Goal: Information Seeking & Learning: Compare options

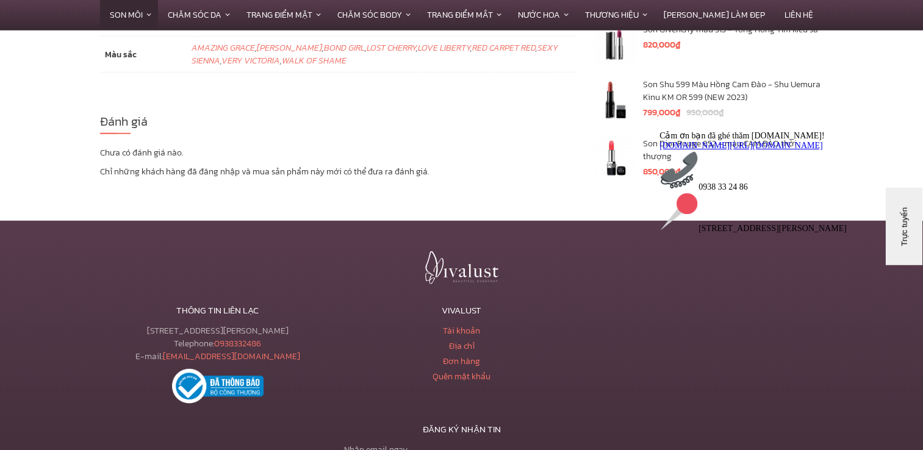
scroll to position [3538, 0]
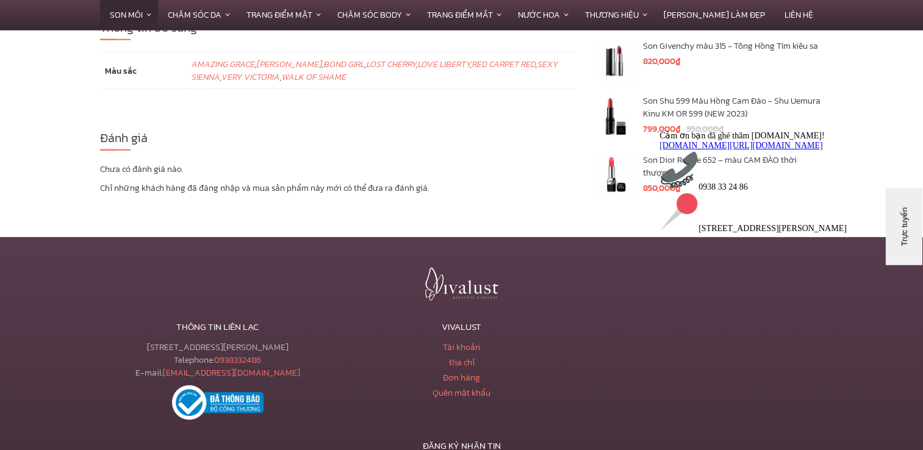
click at [728, 234] on div "Cảm ơn bạn đã ghé thăm [DOMAIN_NAME]! [DOMAIN_NAME][URL][DOMAIN_NAME] 0938 33 2…" at bounding box center [769, 182] width 220 height 103
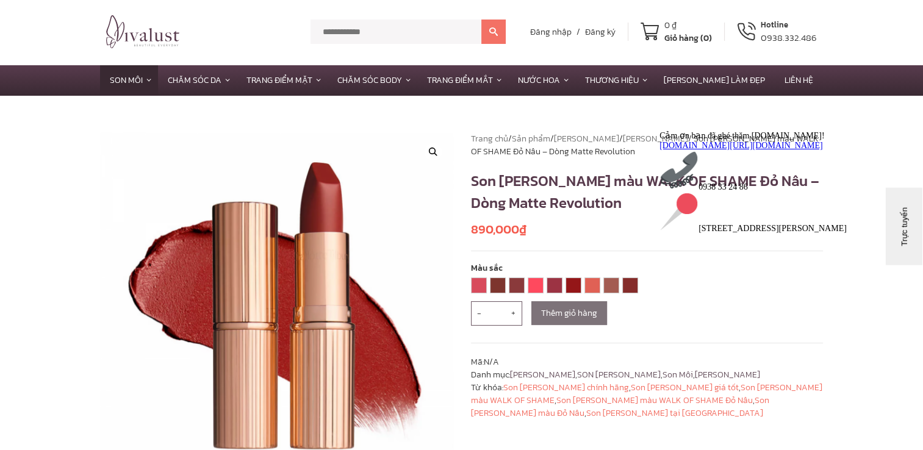
scroll to position [0, 0]
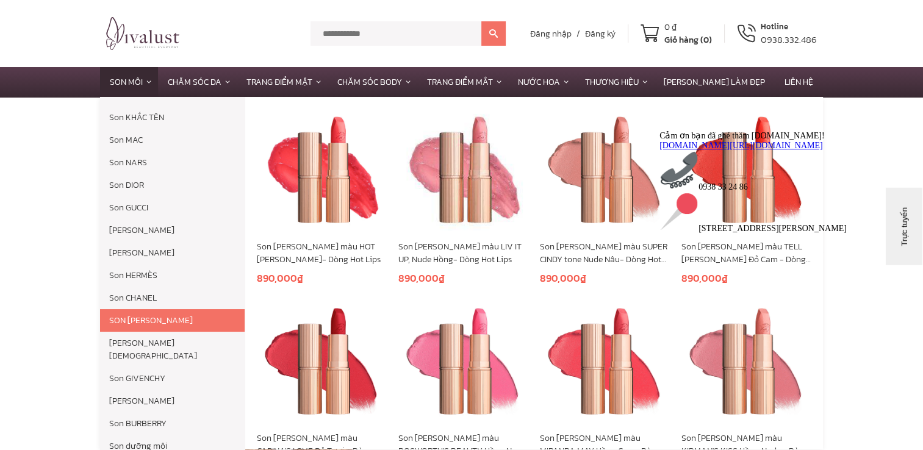
click at [175, 323] on link "SON [PERSON_NAME]" at bounding box center [172, 320] width 145 height 23
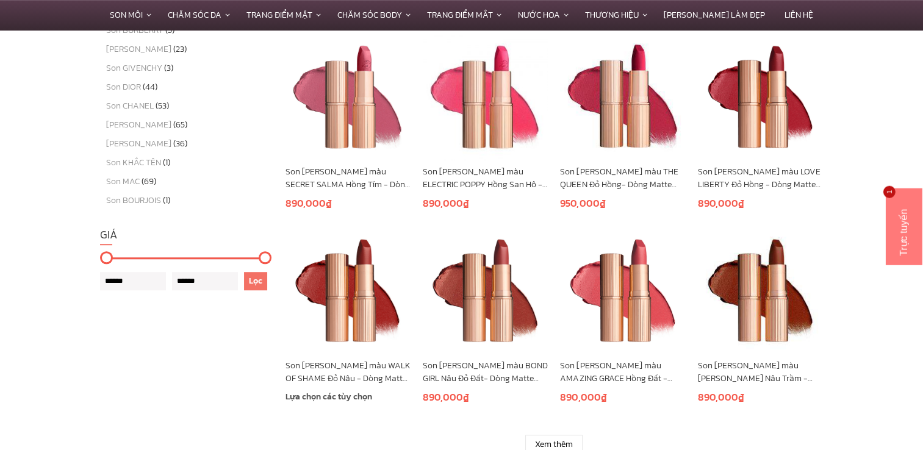
scroll to position [793, 0]
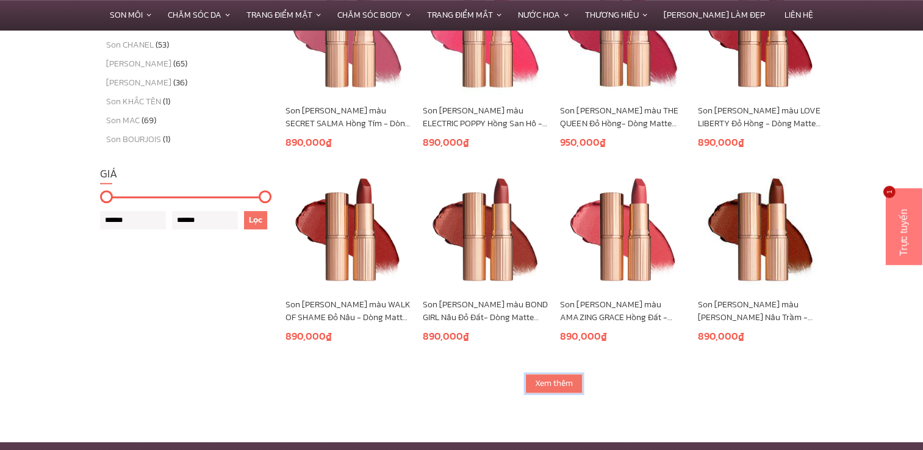
click at [568, 383] on link "Xem thêm" at bounding box center [553, 384] width 57 height 20
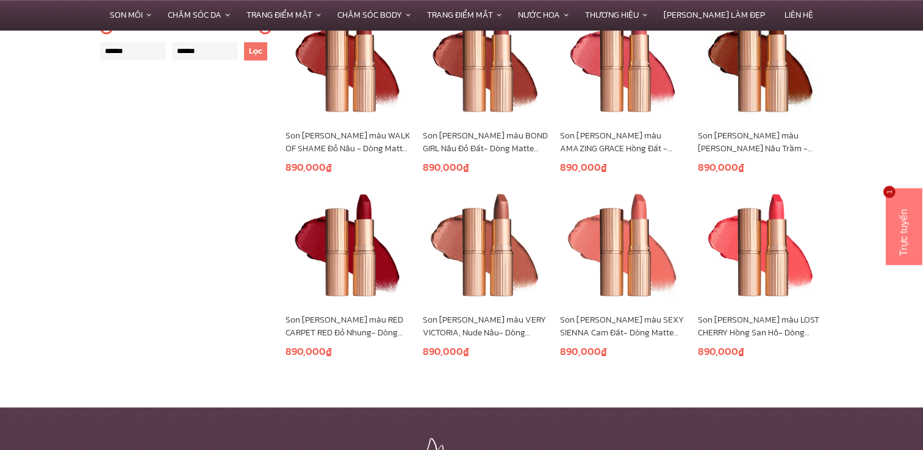
scroll to position [1098, 0]
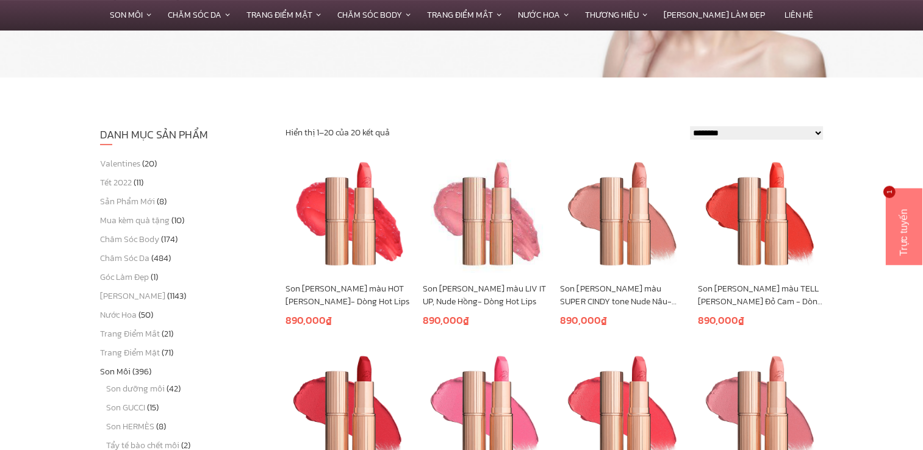
scroll to position [244, 0]
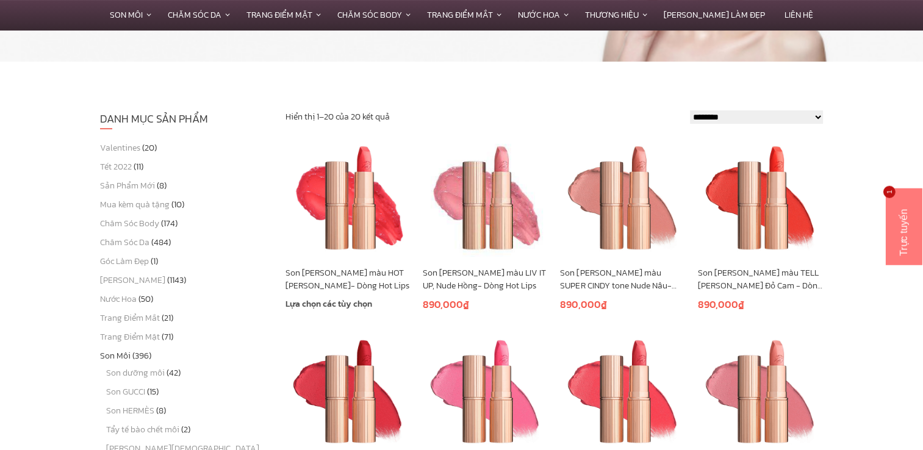
click at [357, 278] on link "Son [PERSON_NAME] màu HOT [PERSON_NAME]- Dòng Hot Lips" at bounding box center [347, 280] width 125 height 26
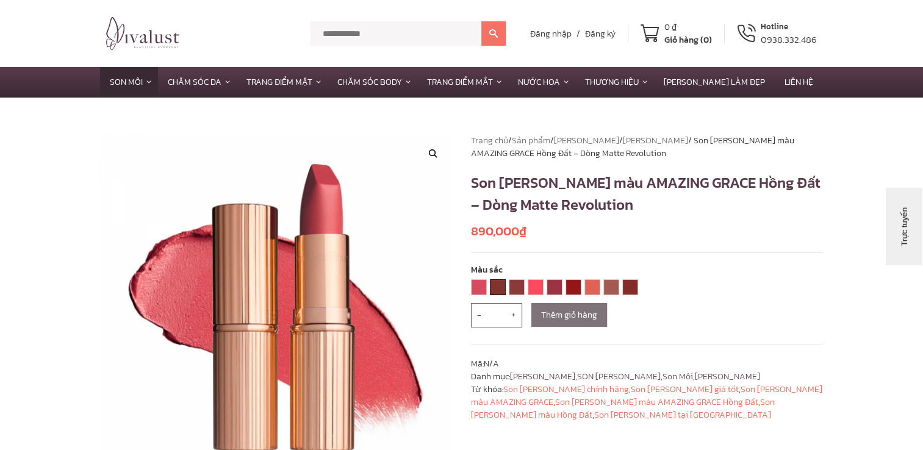
click at [493, 286] on link "[PERSON_NAME]" at bounding box center [497, 287] width 15 height 15
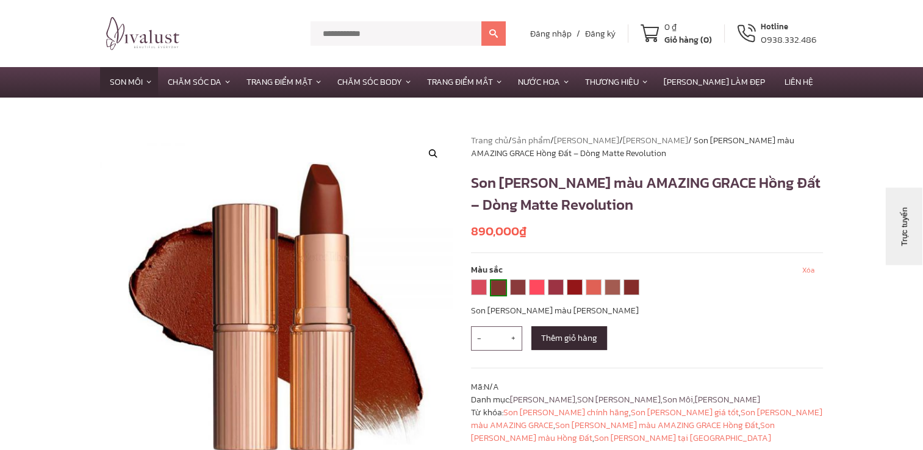
click at [525, 288] on div "**********" at bounding box center [556, 289] width 171 height 20
click at [517, 288] on link "BOND GIRL" at bounding box center [517, 287] width 15 height 15
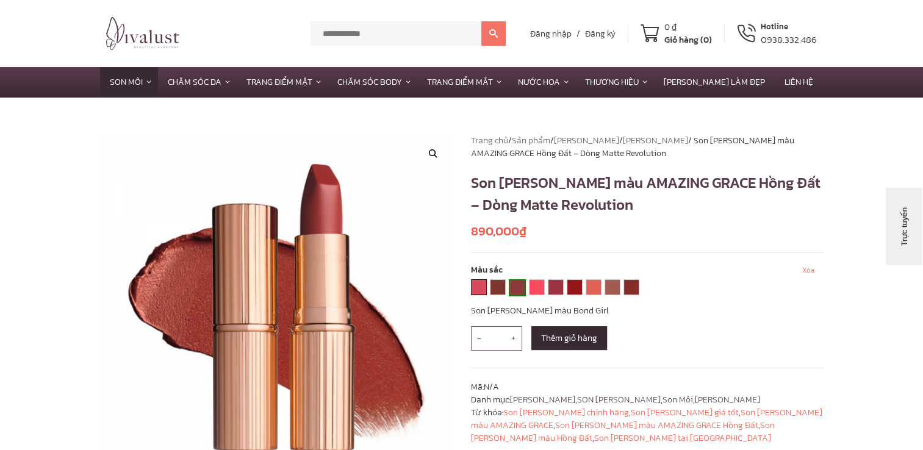
click at [484, 287] on link "AMAZING GRACE" at bounding box center [478, 287] width 15 height 15
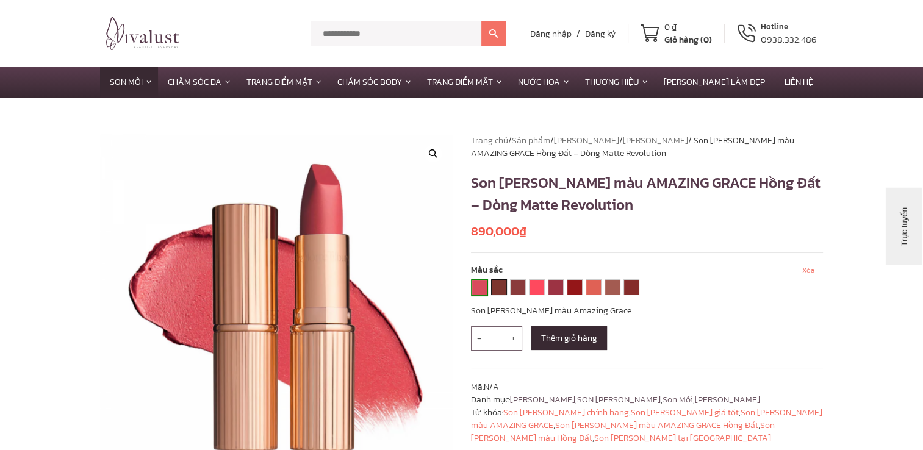
click at [497, 287] on link "[PERSON_NAME]" at bounding box center [499, 287] width 15 height 15
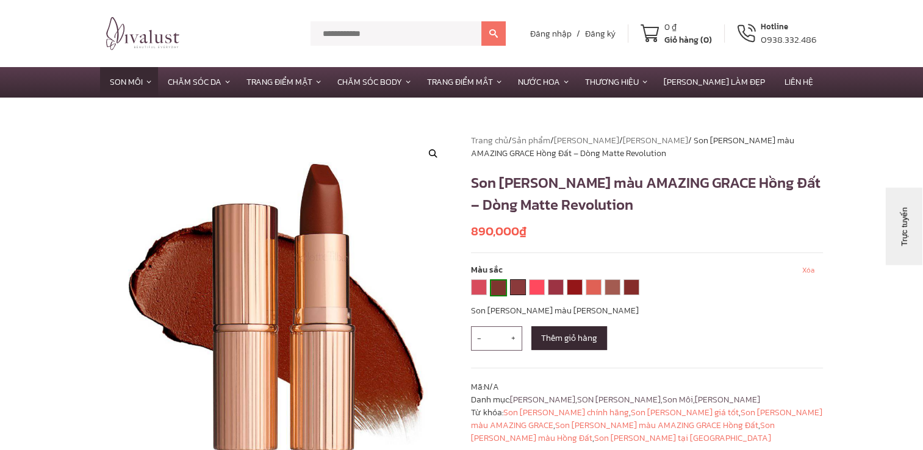
click at [523, 289] on link "BOND GIRL" at bounding box center [517, 287] width 15 height 15
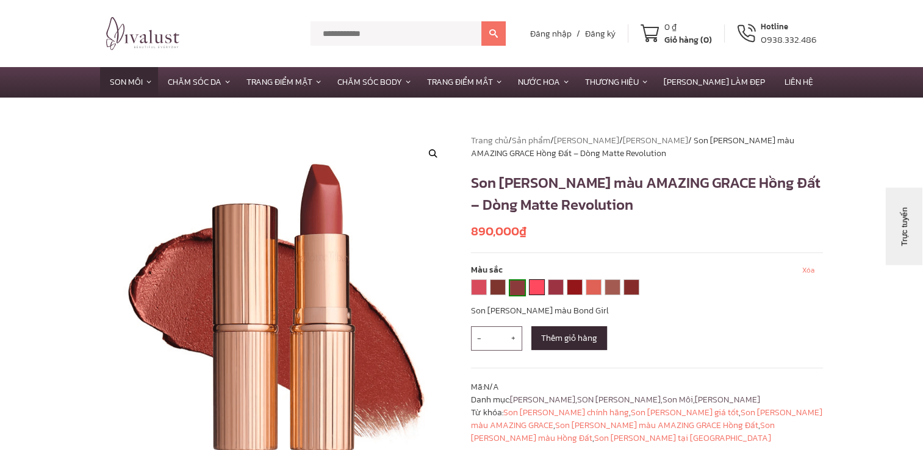
click at [537, 290] on link "LOST CHERRY" at bounding box center [536, 287] width 15 height 15
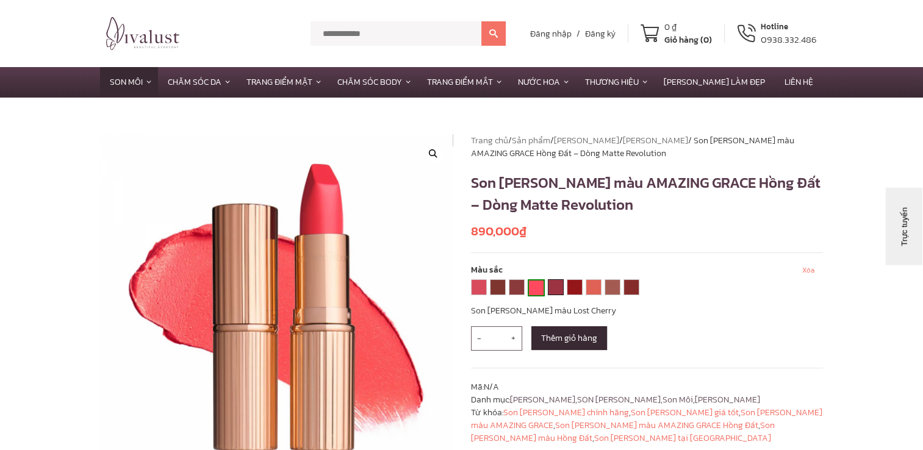
click at [555, 285] on link "LOVE LIBERTY" at bounding box center [555, 287] width 15 height 15
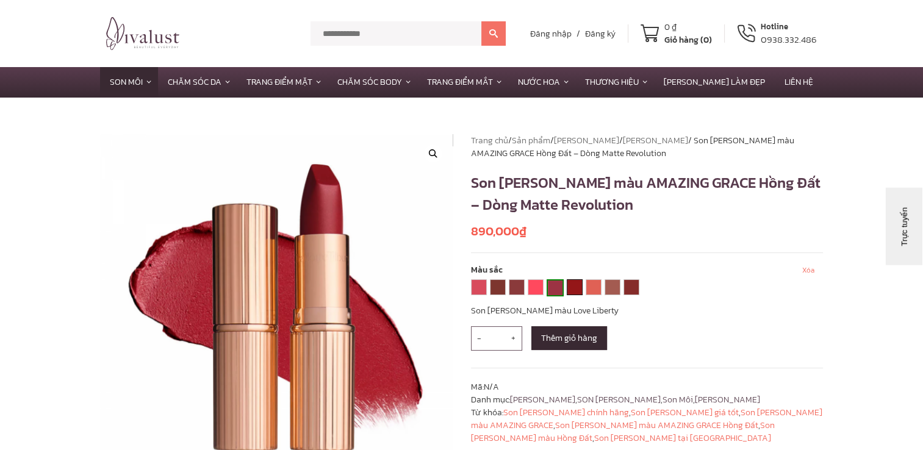
click at [575, 285] on link "RED CARPET RED" at bounding box center [574, 287] width 15 height 15
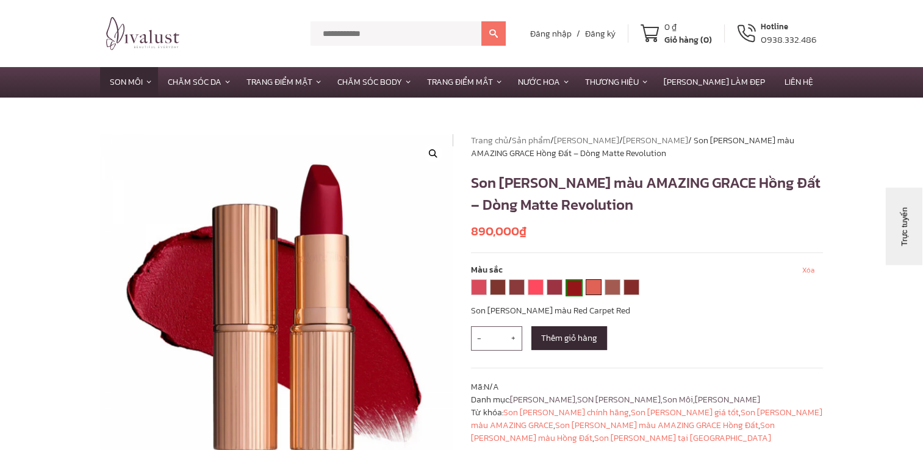
click at [590, 287] on link "SEXY SIENNA" at bounding box center [593, 287] width 15 height 15
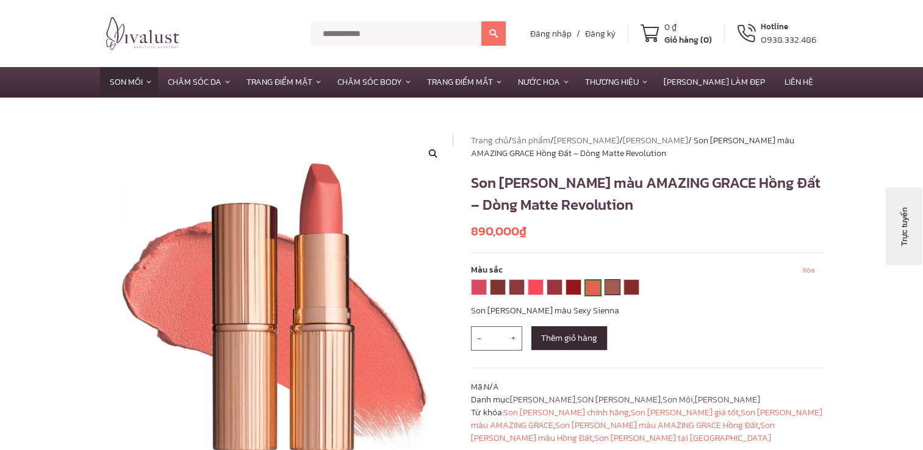
click at [612, 287] on link "VERY VICTORIA" at bounding box center [612, 287] width 15 height 15
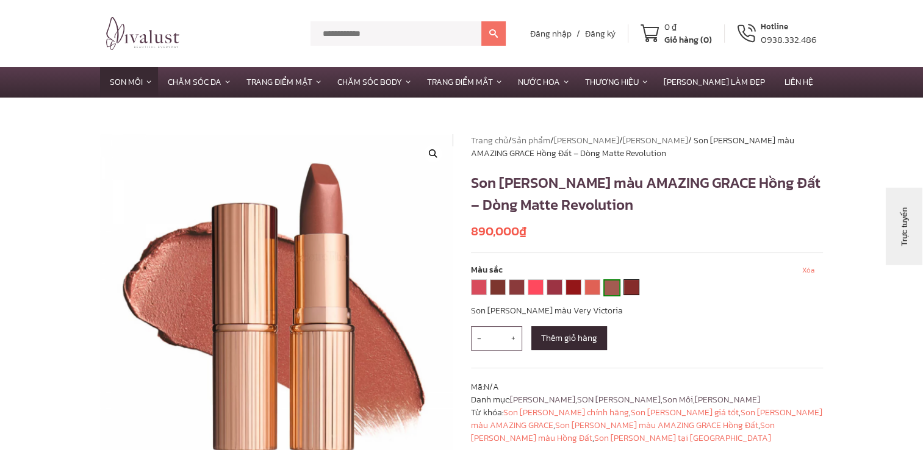
click at [630, 287] on link "WALK OF SHAME" at bounding box center [631, 287] width 15 height 15
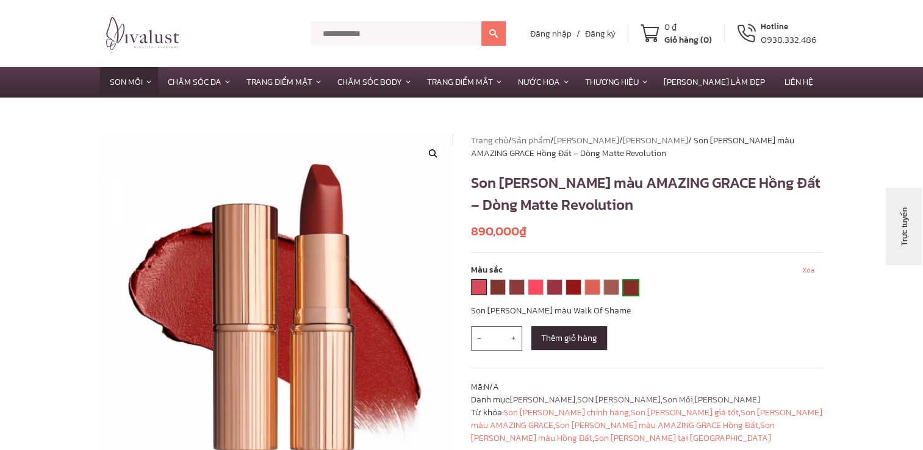
click at [475, 280] on link "AMAZING GRACE" at bounding box center [478, 287] width 15 height 15
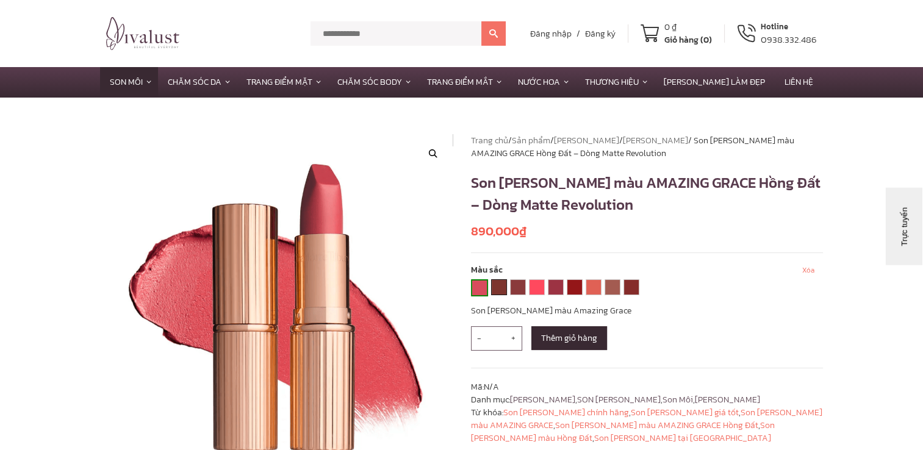
click at [504, 284] on link "BIRKIN BROWN" at bounding box center [499, 287] width 15 height 15
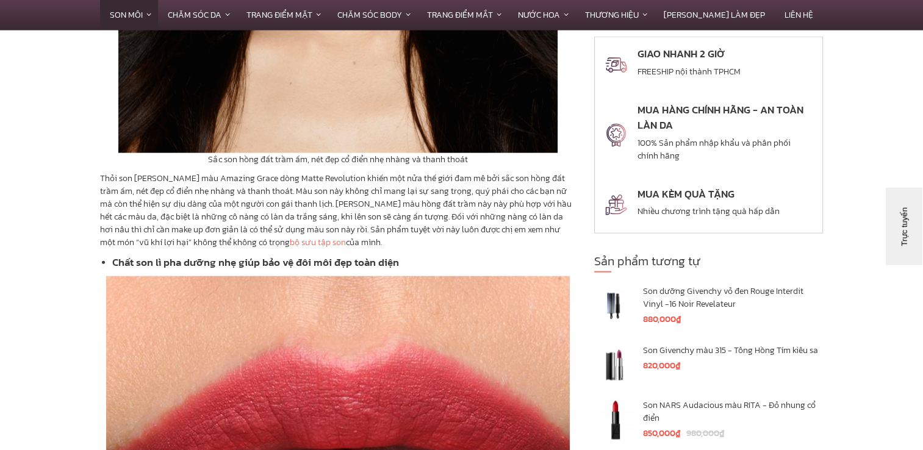
scroll to position [2745, 0]
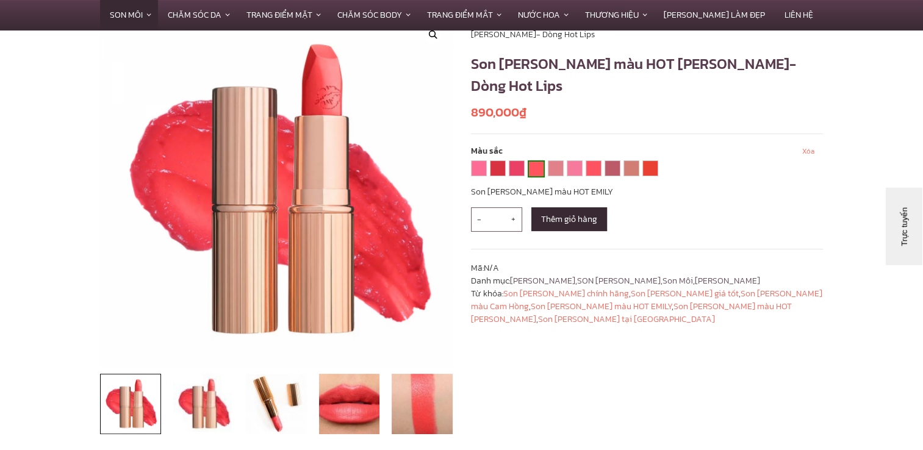
scroll to position [122, 0]
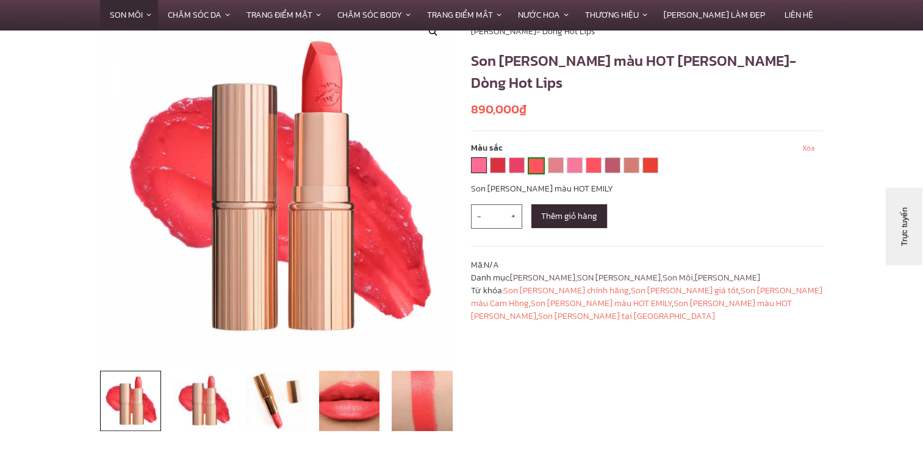
click at [475, 165] on link "BOSWORTH'S BEAUTY" at bounding box center [478, 165] width 15 height 15
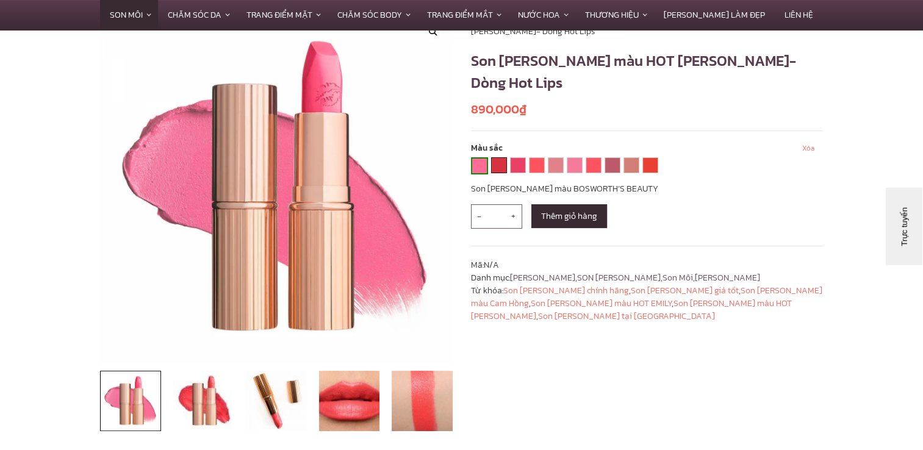
click at [498, 165] on link "CARINA'S LOVE" at bounding box center [499, 165] width 15 height 15
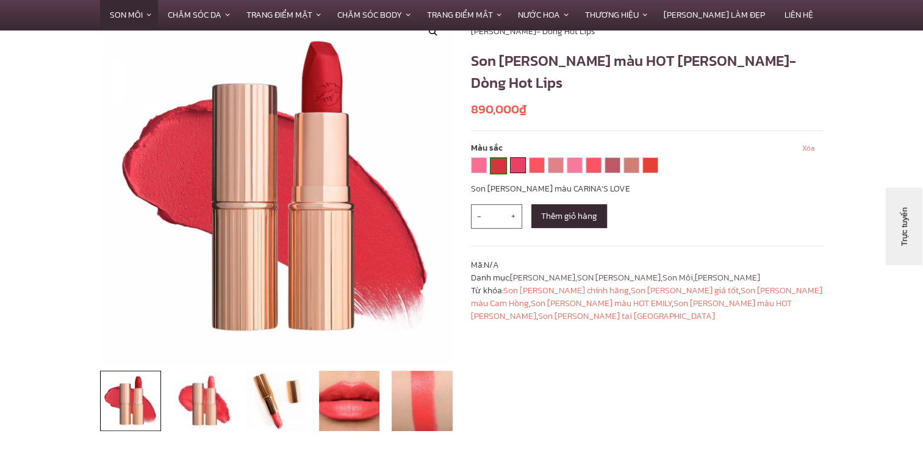
click at [520, 168] on link "ELECTRIC POPPY" at bounding box center [517, 165] width 15 height 15
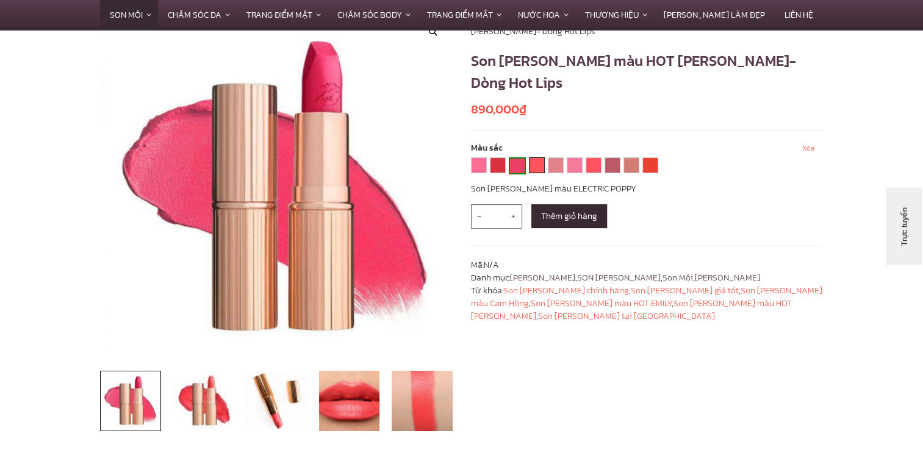
click at [540, 167] on link "HOT EMILY" at bounding box center [536, 165] width 15 height 15
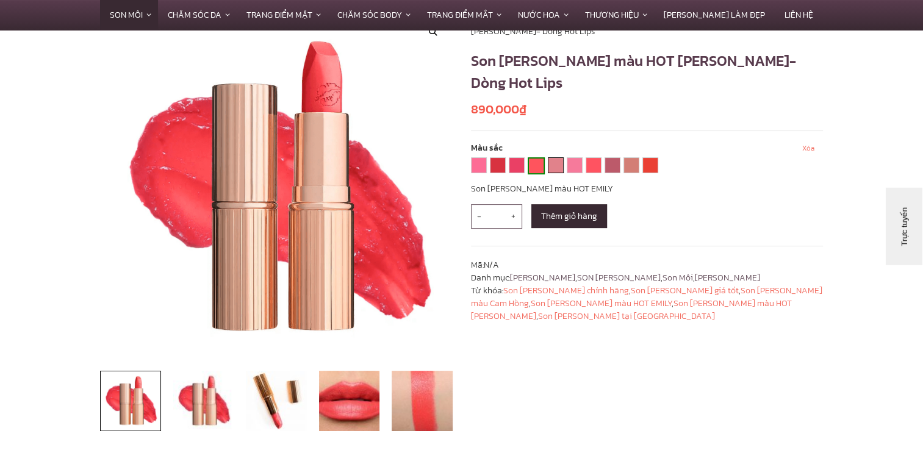
click at [557, 168] on link "KIDMAN'S KISS" at bounding box center [555, 165] width 15 height 15
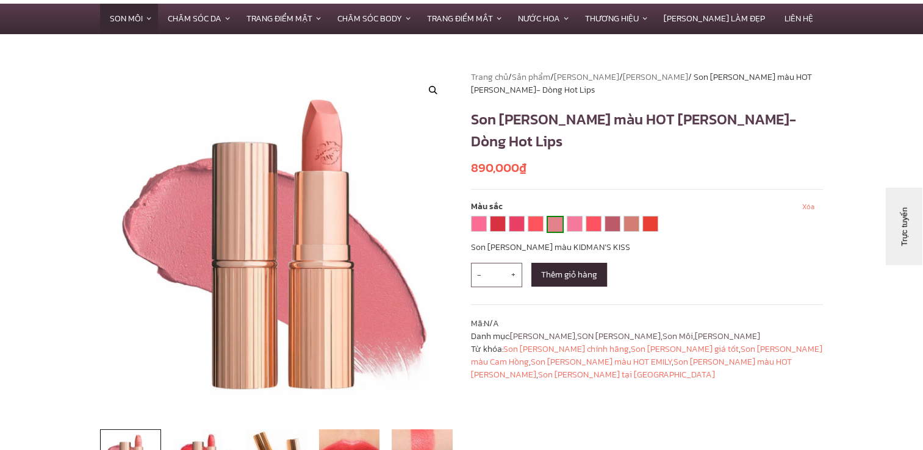
scroll to position [61, 0]
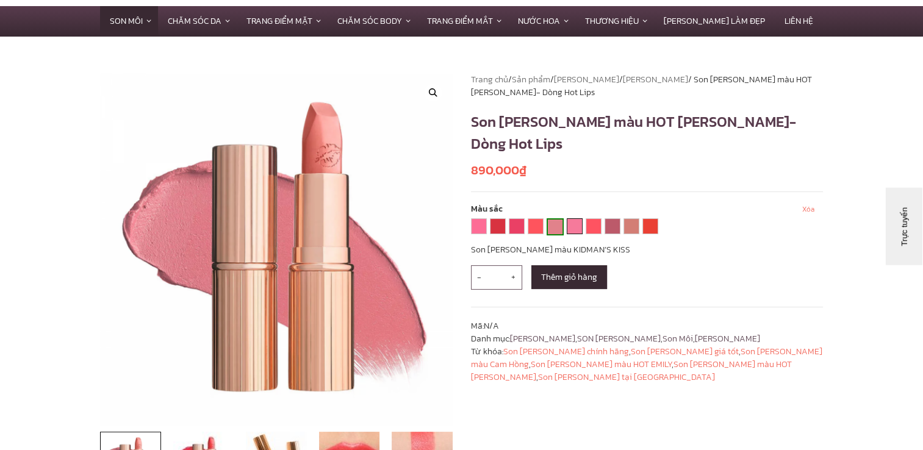
click at [573, 226] on link "LIV IT UP" at bounding box center [574, 226] width 15 height 15
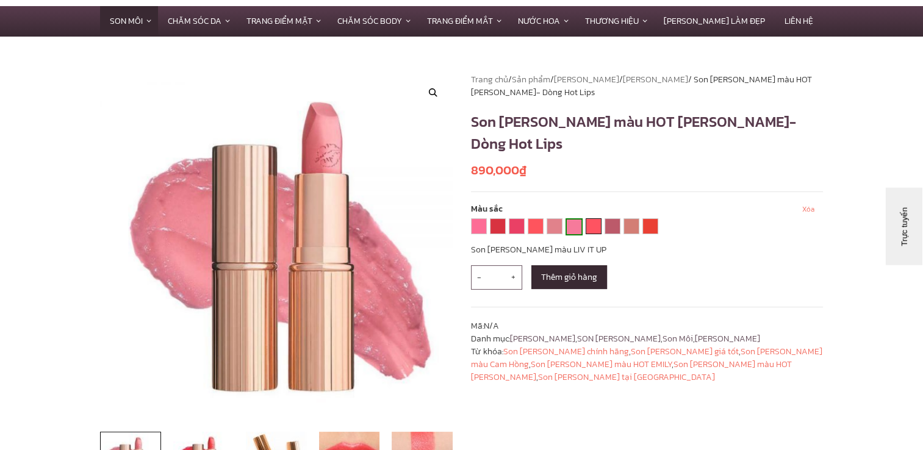
click at [597, 226] on link "MIRANDA MAY" at bounding box center [593, 226] width 15 height 15
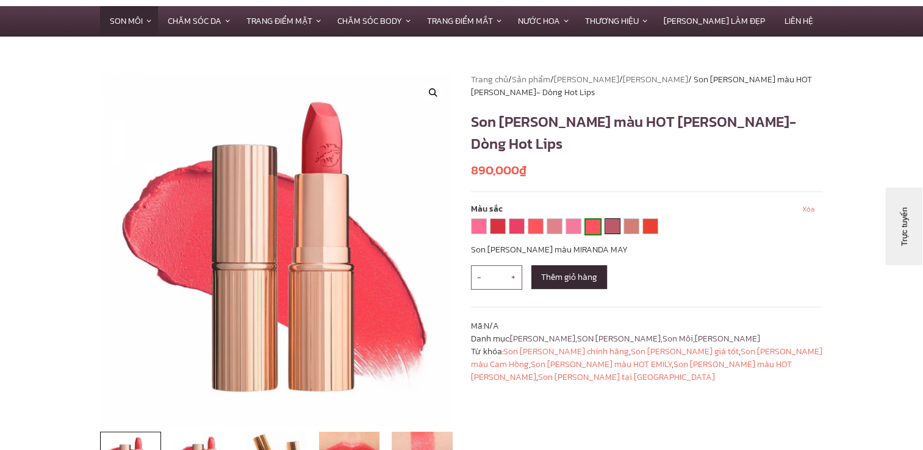
click at [610, 228] on link "SECRET SALMA" at bounding box center [612, 226] width 15 height 15
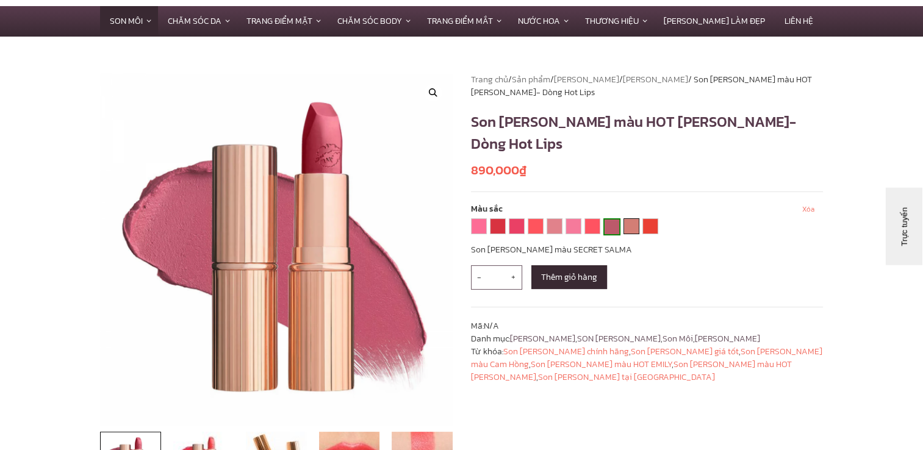
click at [626, 228] on link "SUPER CINDY" at bounding box center [631, 226] width 15 height 15
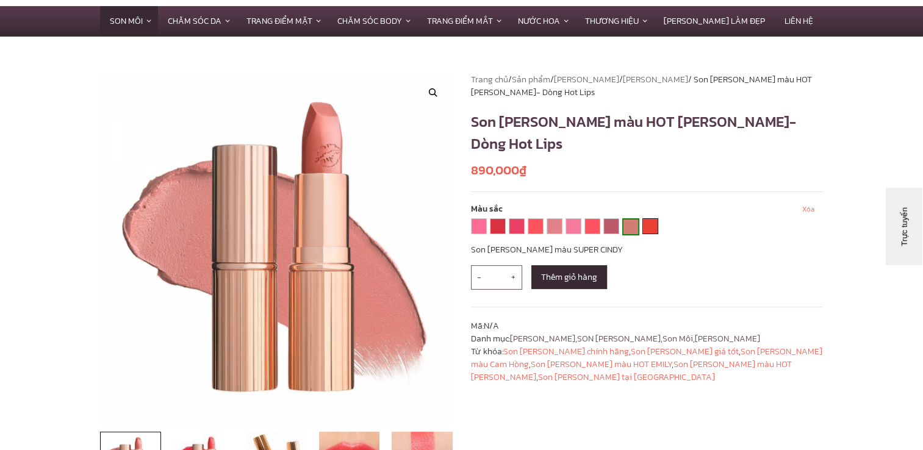
click at [648, 227] on link "TELL LAURA" at bounding box center [650, 226] width 15 height 15
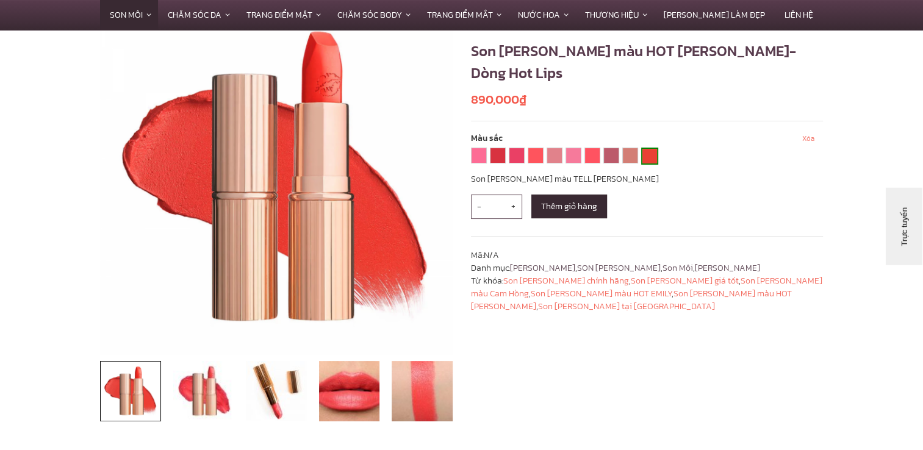
scroll to position [0, 0]
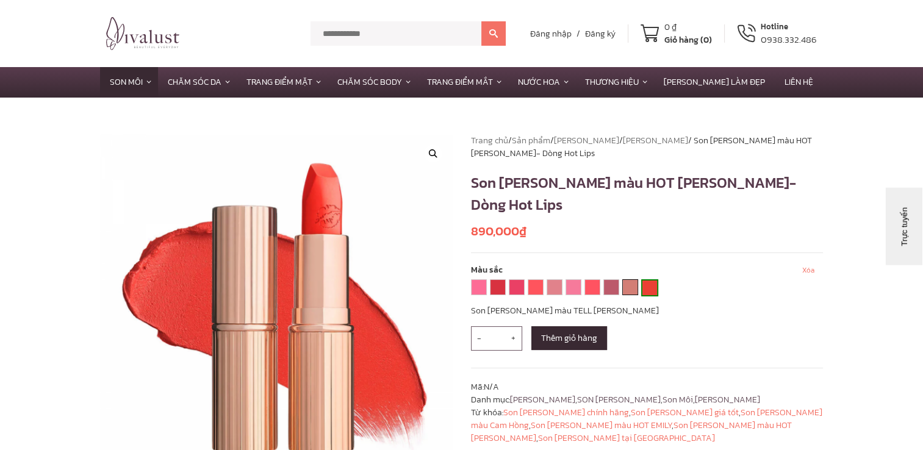
click at [629, 292] on link "SUPER CINDY" at bounding box center [630, 287] width 15 height 15
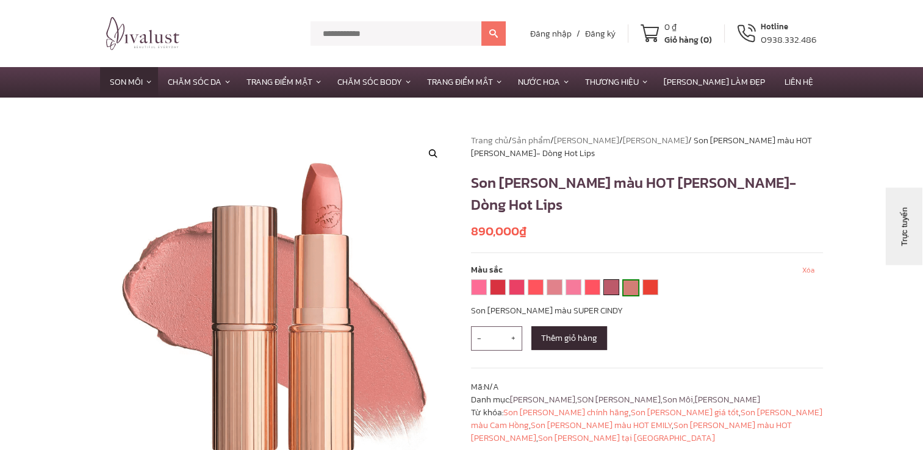
click at [605, 288] on link "SECRET SALMA" at bounding box center [611, 287] width 15 height 15
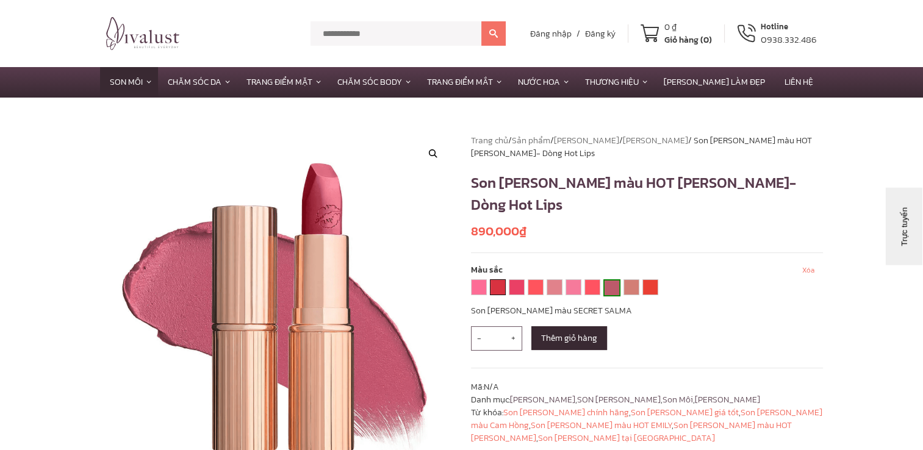
click at [496, 287] on link "CARINA'S LOVE" at bounding box center [497, 287] width 15 height 15
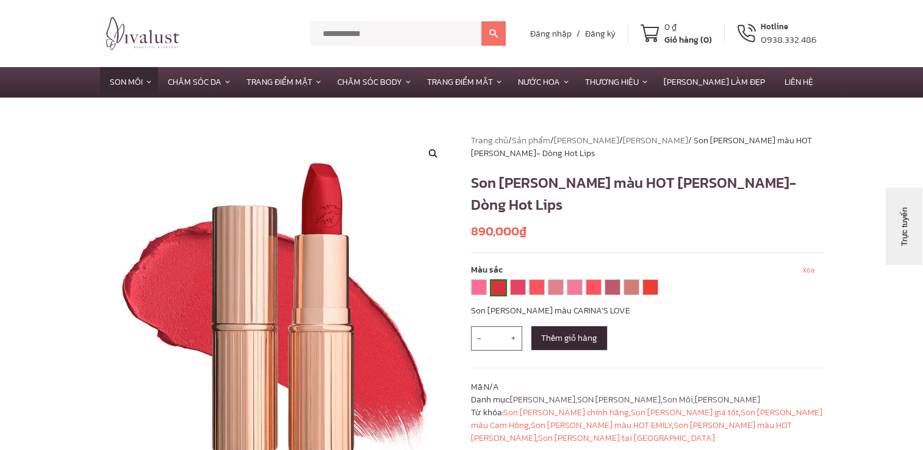
click at [507, 287] on div "**********" at bounding box center [566, 289] width 190 height 20
click at [515, 290] on link "ELECTRIC POPPY" at bounding box center [517, 287] width 15 height 15
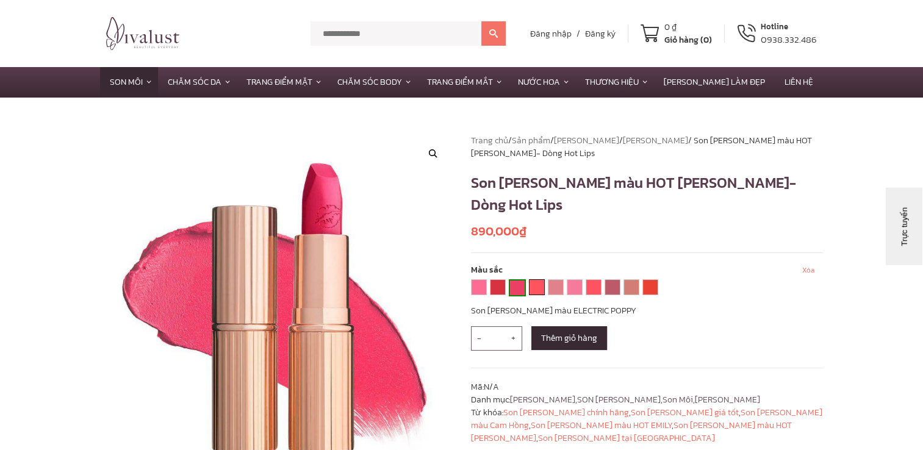
click at [533, 284] on link "HOT EMILY" at bounding box center [536, 287] width 15 height 15
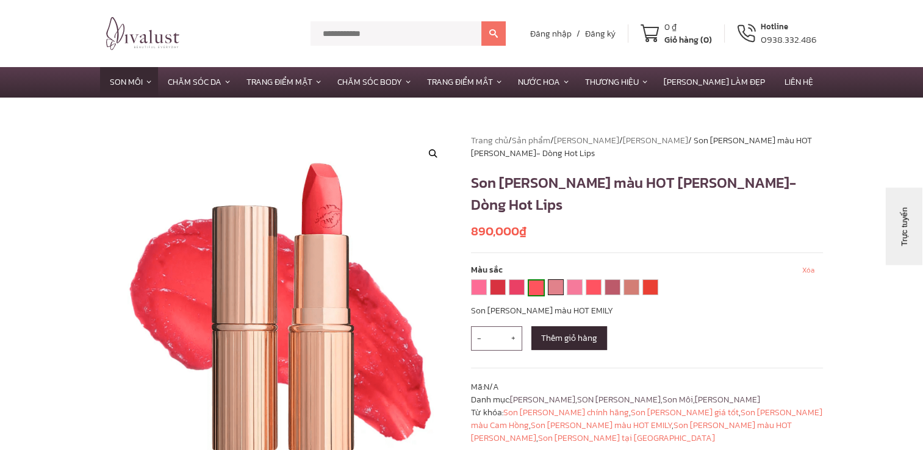
click at [552, 287] on link "KIDMAN'S KISS" at bounding box center [555, 287] width 15 height 15
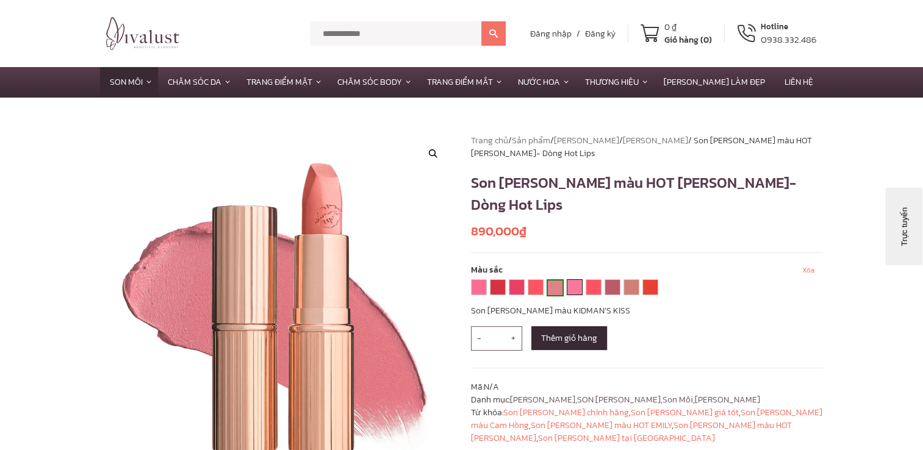
click at [571, 285] on link "LIV IT UP" at bounding box center [574, 287] width 15 height 15
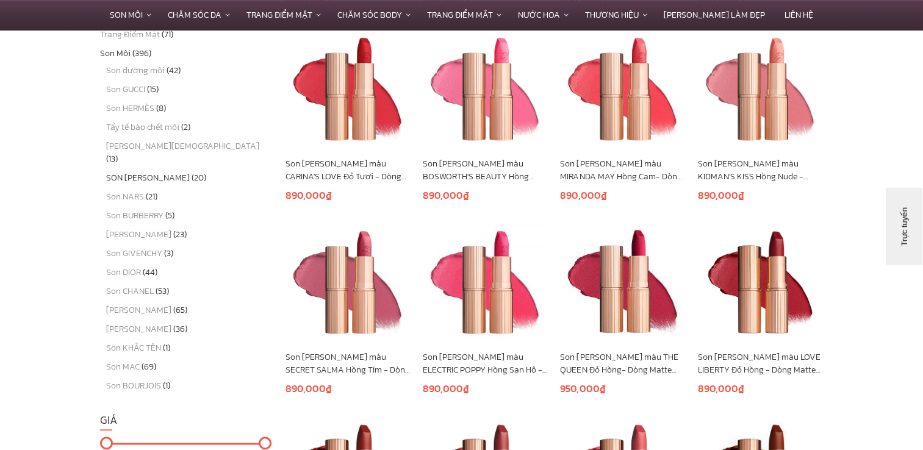
scroll to position [549, 0]
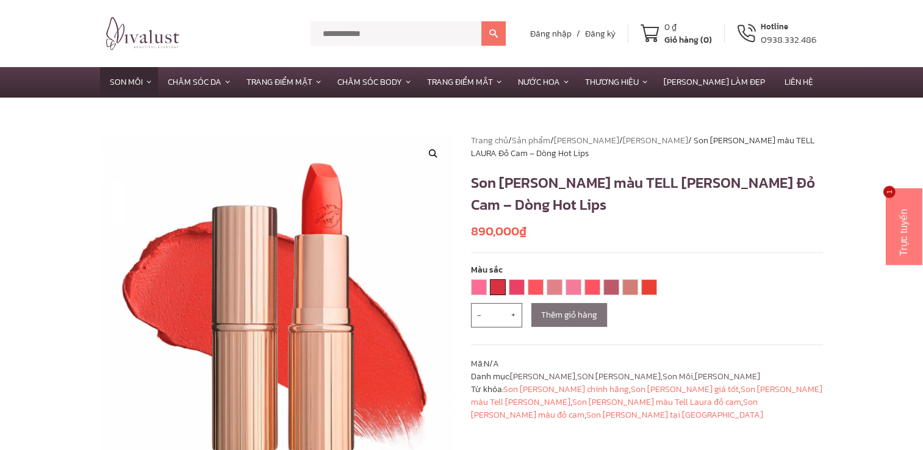
click at [497, 287] on link "[PERSON_NAME] LOVE" at bounding box center [497, 287] width 15 height 15
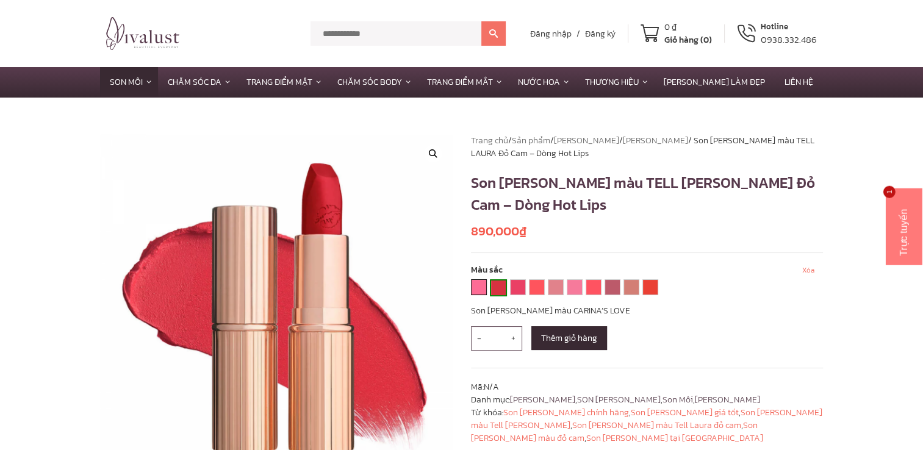
click at [485, 292] on link "[PERSON_NAME] BEAUTY" at bounding box center [478, 287] width 15 height 15
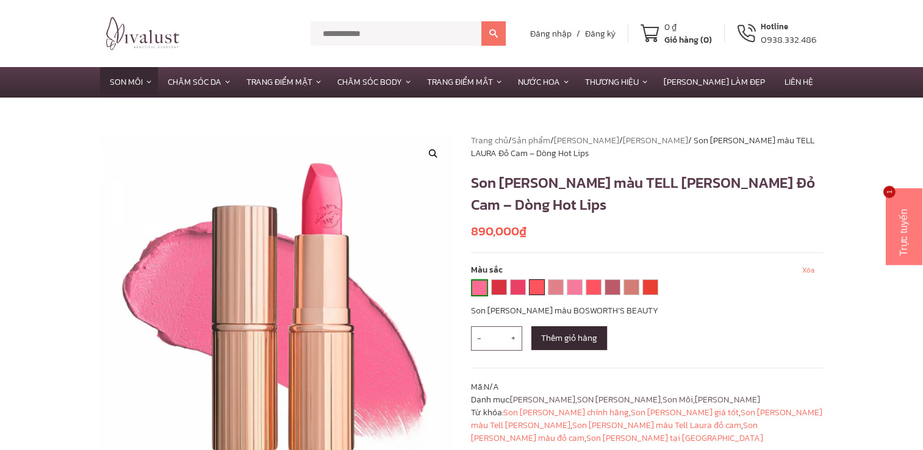
click at [529, 288] on link "HOT EMILY" at bounding box center [536, 287] width 15 height 15
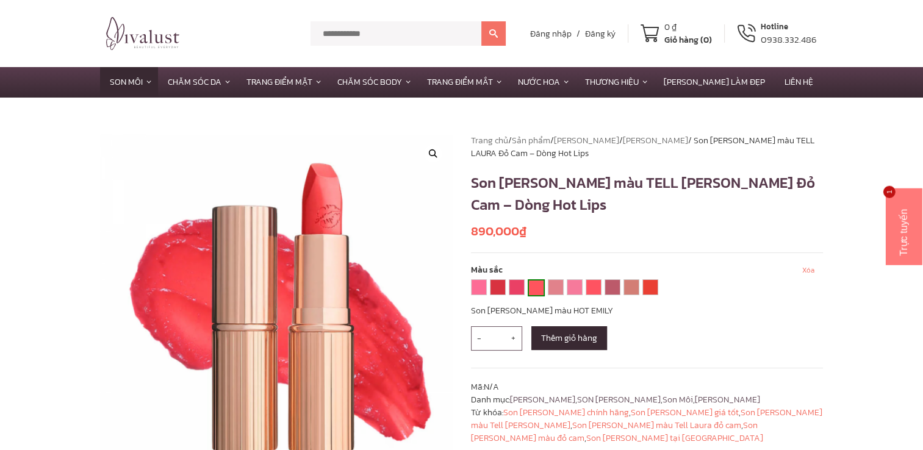
click at [564, 288] on div "**********" at bounding box center [566, 289] width 190 height 20
click at [586, 289] on link "[PERSON_NAME]" at bounding box center [593, 287] width 15 height 15
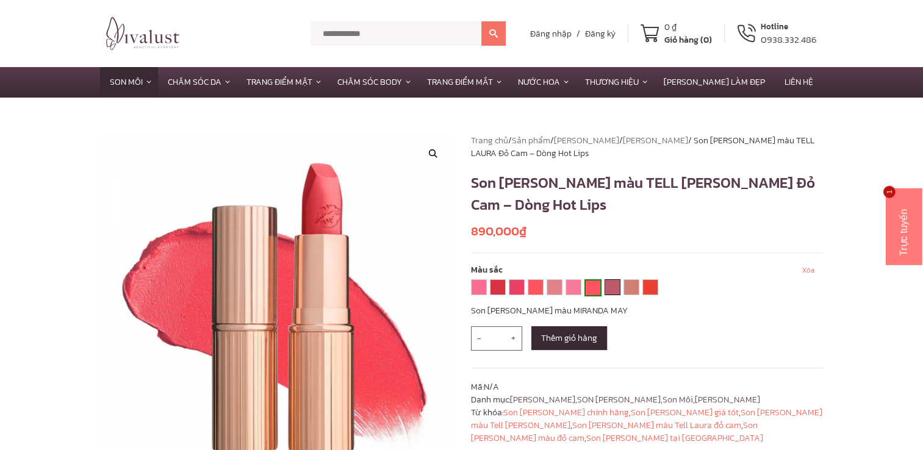
click at [616, 287] on link "SECRET SALMA" at bounding box center [612, 287] width 15 height 15
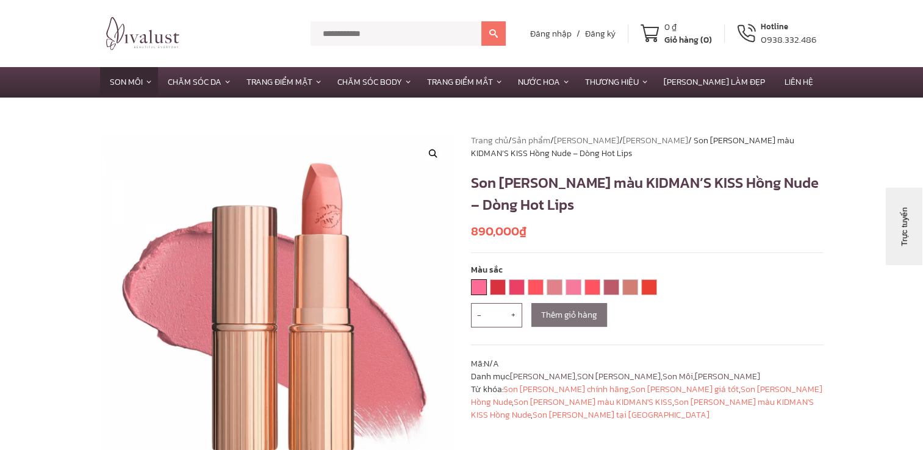
click at [473, 286] on link "[PERSON_NAME] BEAUTY" at bounding box center [478, 287] width 15 height 15
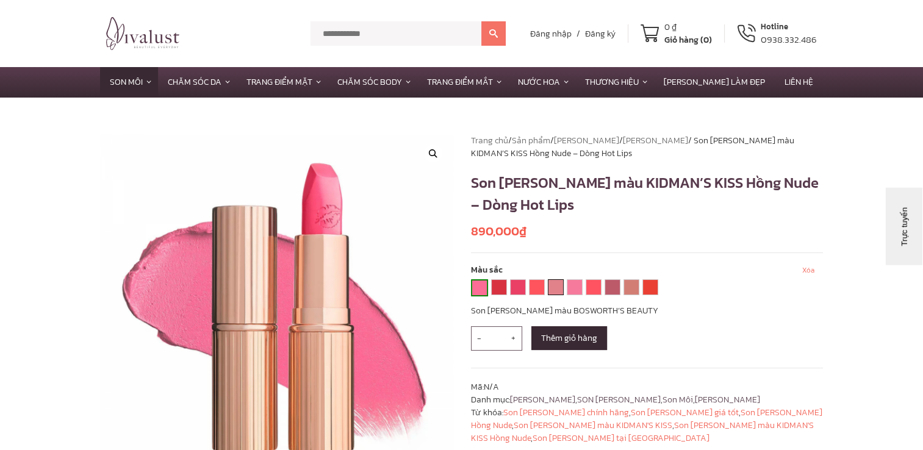
click at [554, 288] on link "KIDMAN'S KISS" at bounding box center [555, 287] width 15 height 15
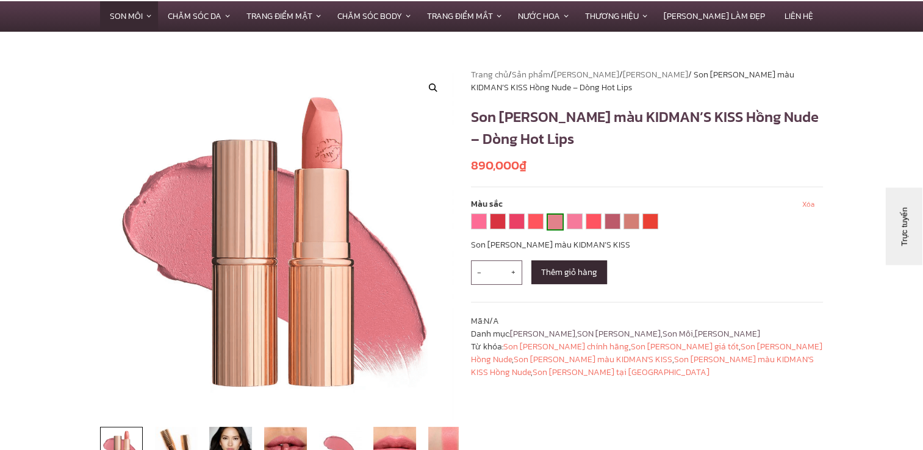
scroll to position [61, 0]
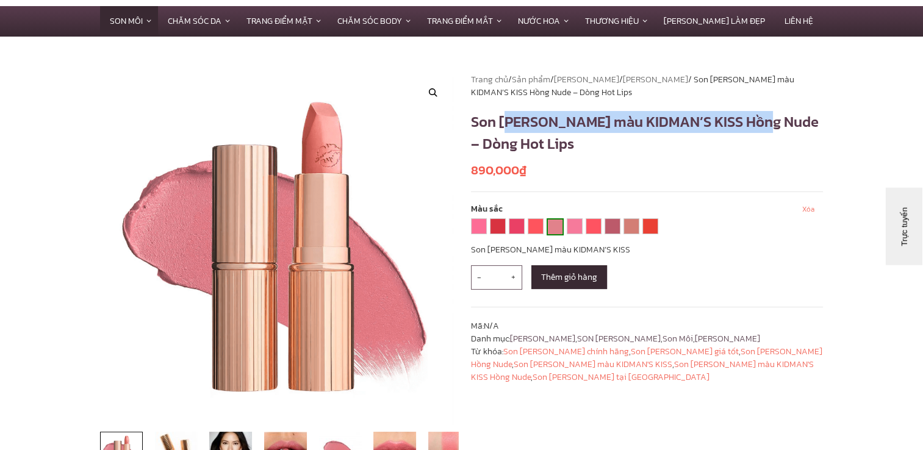
drag, startPoint x: 505, startPoint y: 118, endPoint x: 745, endPoint y: 118, distance: 240.3
click at [745, 118] on h1 "Son Charlotte Tilbury màu KIDMAN’S KISS Hồng Nude – Dòng Hot Lips" at bounding box center [647, 133] width 353 height 44
drag, startPoint x: 498, startPoint y: 122, endPoint x: 742, endPoint y: 124, distance: 243.4
click at [742, 124] on h1 "Son Charlotte Tilbury màu KIDMAN’S KISS Hồng Nude – Dòng Hot Lips" at bounding box center [647, 133] width 353 height 44
drag, startPoint x: 742, startPoint y: 124, endPoint x: 714, endPoint y: 121, distance: 27.6
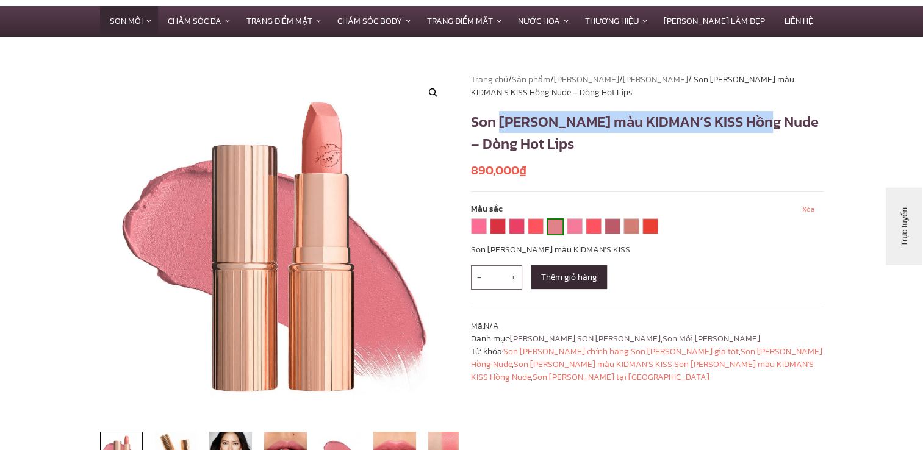
copy h1 "Charlotte Tilbury màu KIDMAN’S KISS"
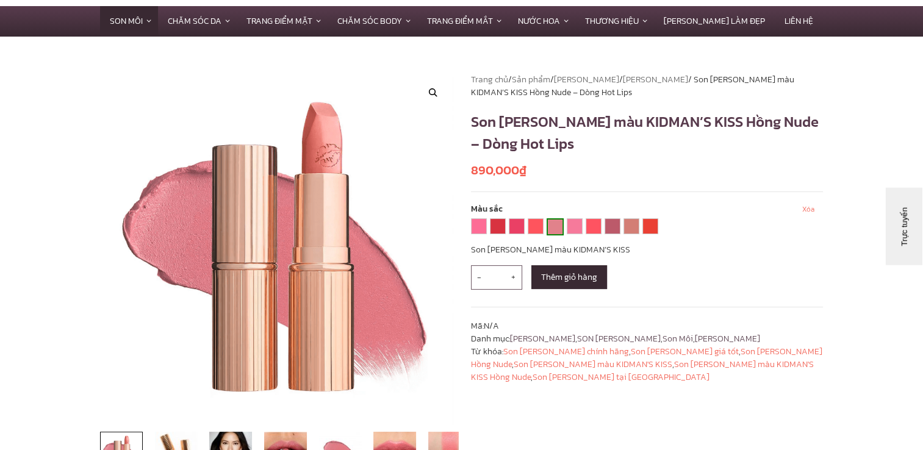
click at [873, 106] on section "**********" at bounding box center [461, 282] width 923 height 491
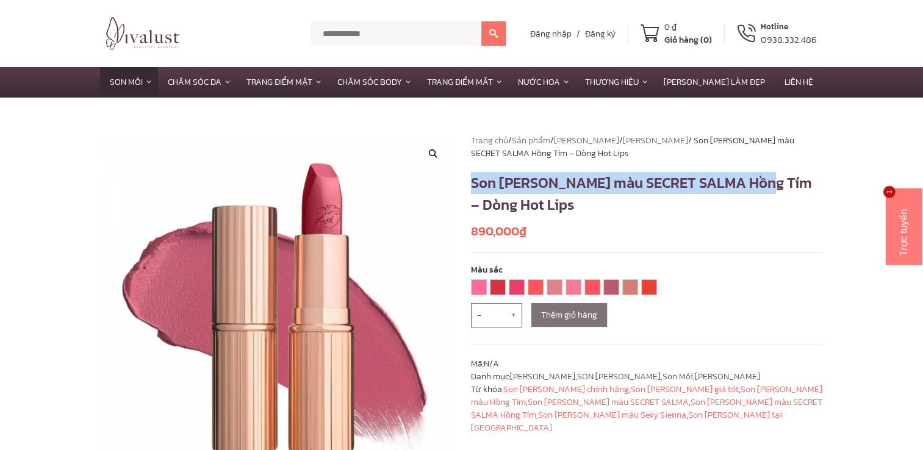
drag, startPoint x: 529, startPoint y: 191, endPoint x: 744, endPoint y: 185, distance: 214.8
click at [744, 185] on h1 "Son [PERSON_NAME] màu SECRET SALMA Hồng Tím – Dòng Hot Lips" at bounding box center [647, 194] width 353 height 44
drag, startPoint x: 744, startPoint y: 185, endPoint x: 725, endPoint y: 187, distance: 18.9
copy h1 "Son [PERSON_NAME] màu SECRET SALMA"
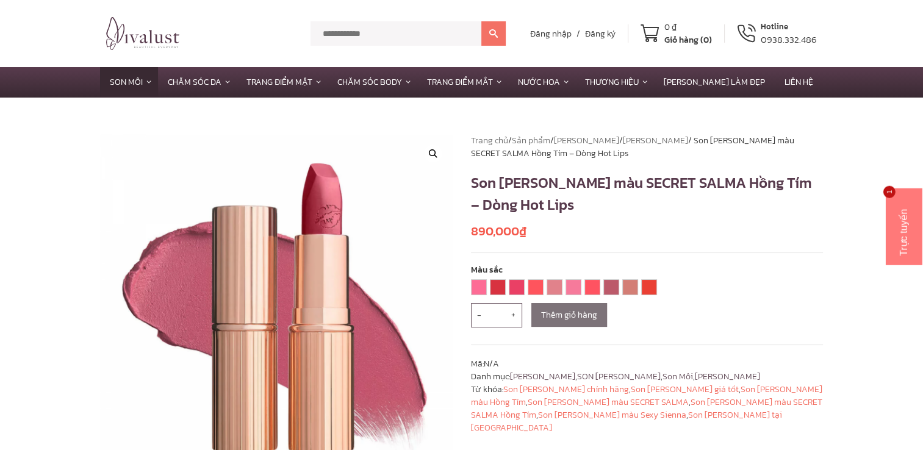
click at [772, 198] on h1 "Son [PERSON_NAME] màu SECRET SALMA Hồng Tím – Dòng Hot Lips" at bounding box center [647, 194] width 353 height 44
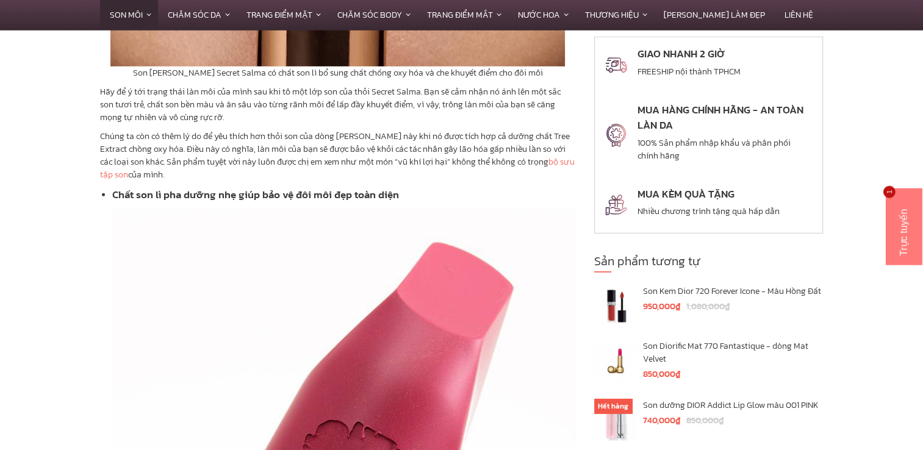
scroll to position [3598, 0]
